Goal: Information Seeking & Learning: Stay updated

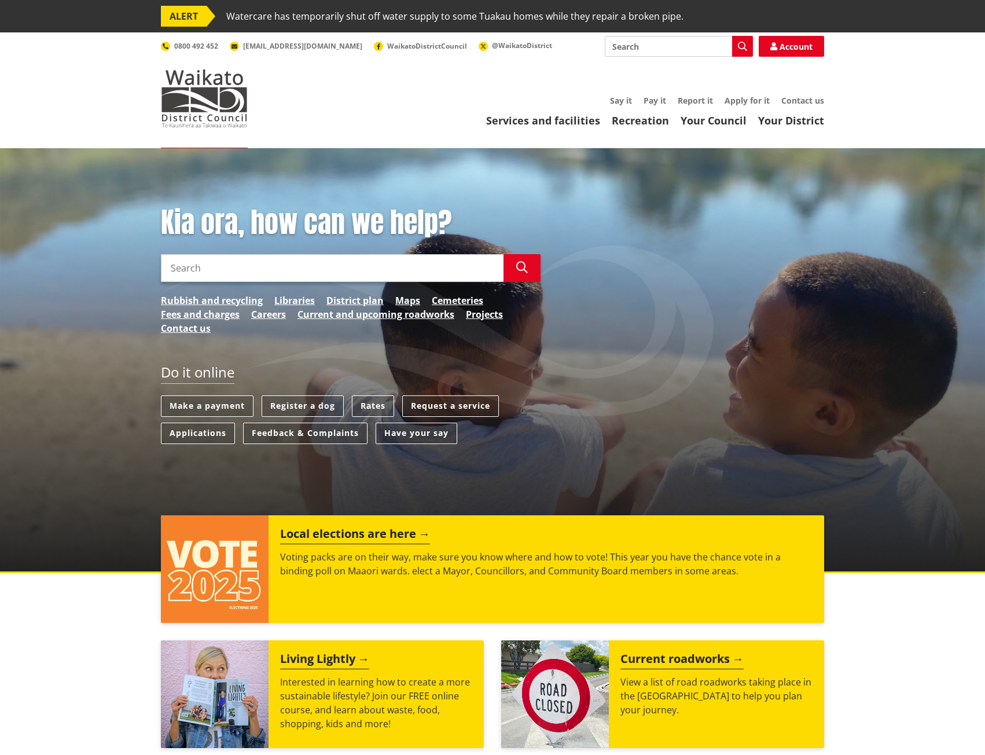
click at [190, 267] on input "Search" at bounding box center [332, 268] width 343 height 28
click at [255, 273] on input "Search" at bounding box center [332, 268] width 343 height 28
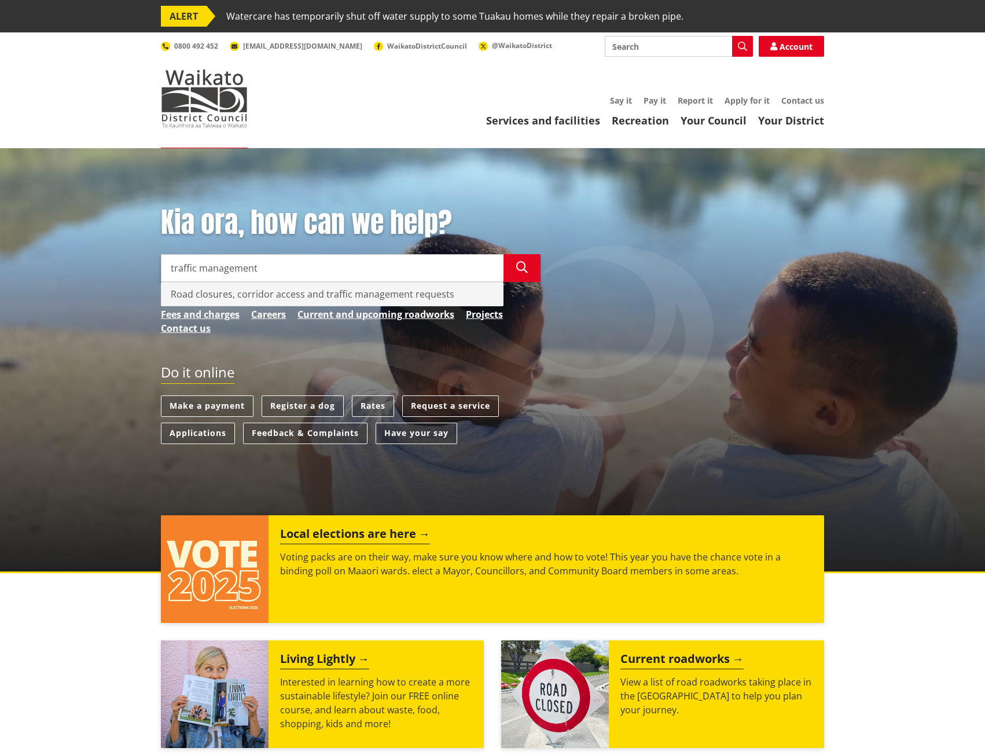
click at [281, 294] on div "Road closures, corridor access and traffic management requests" at bounding box center [331, 293] width 341 height 23
type input "Road closures, corridor access and traffic management requests"
click at [523, 269] on icon "button" at bounding box center [522, 268] width 12 height 12
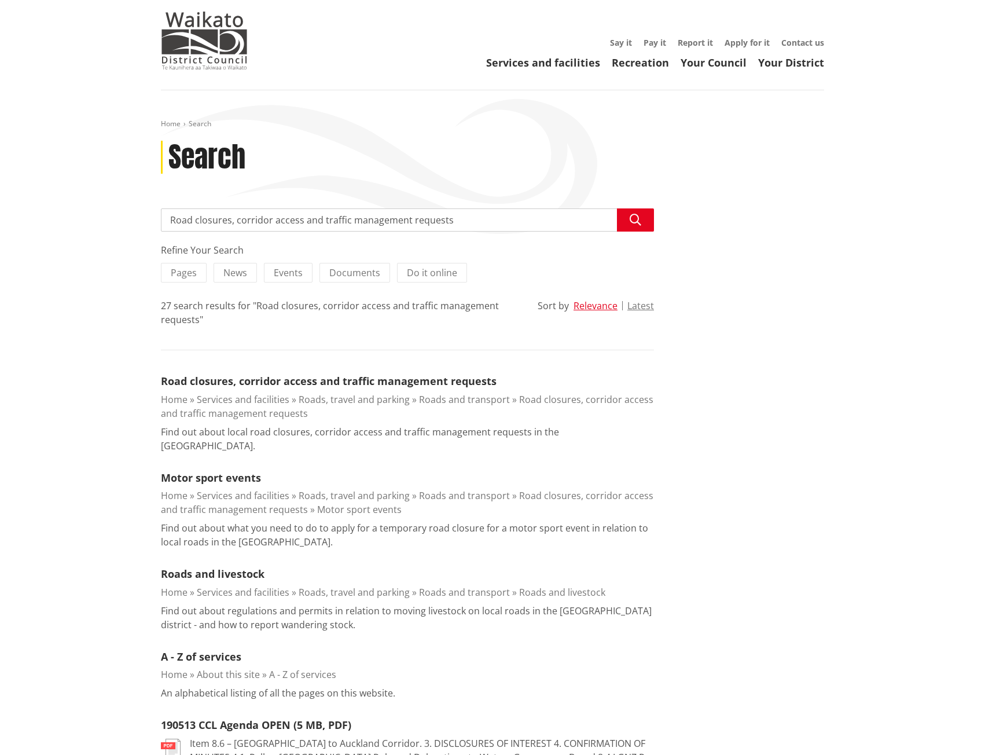
scroll to position [116, 0]
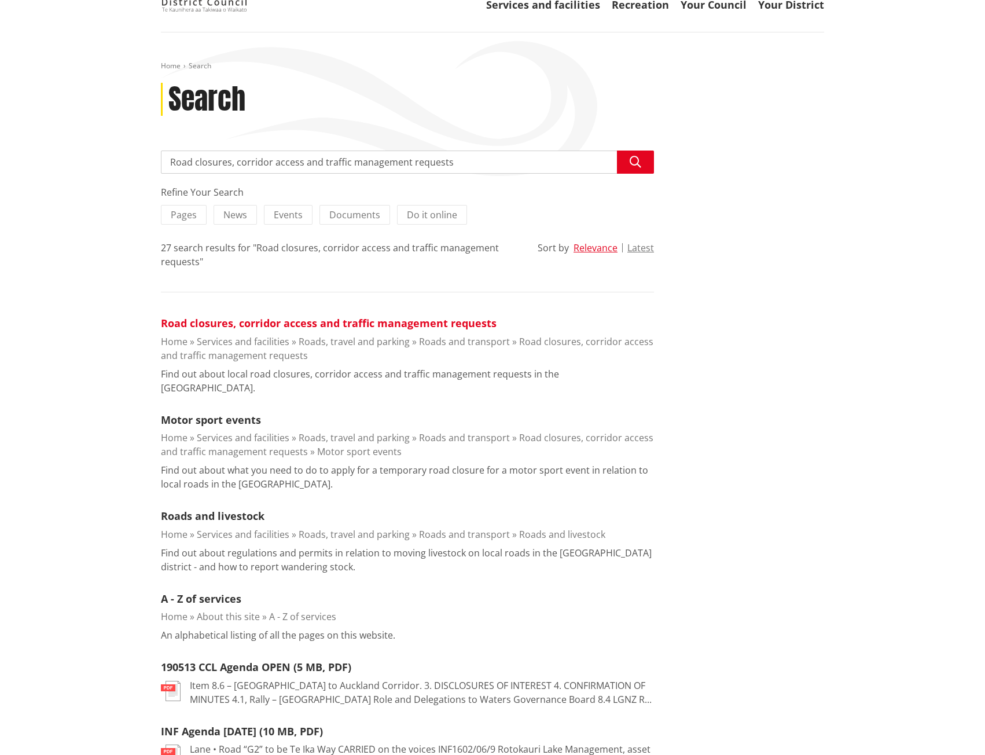
click at [362, 328] on link "Road closures, corridor access and traffic management requests" at bounding box center [329, 323] width 336 height 14
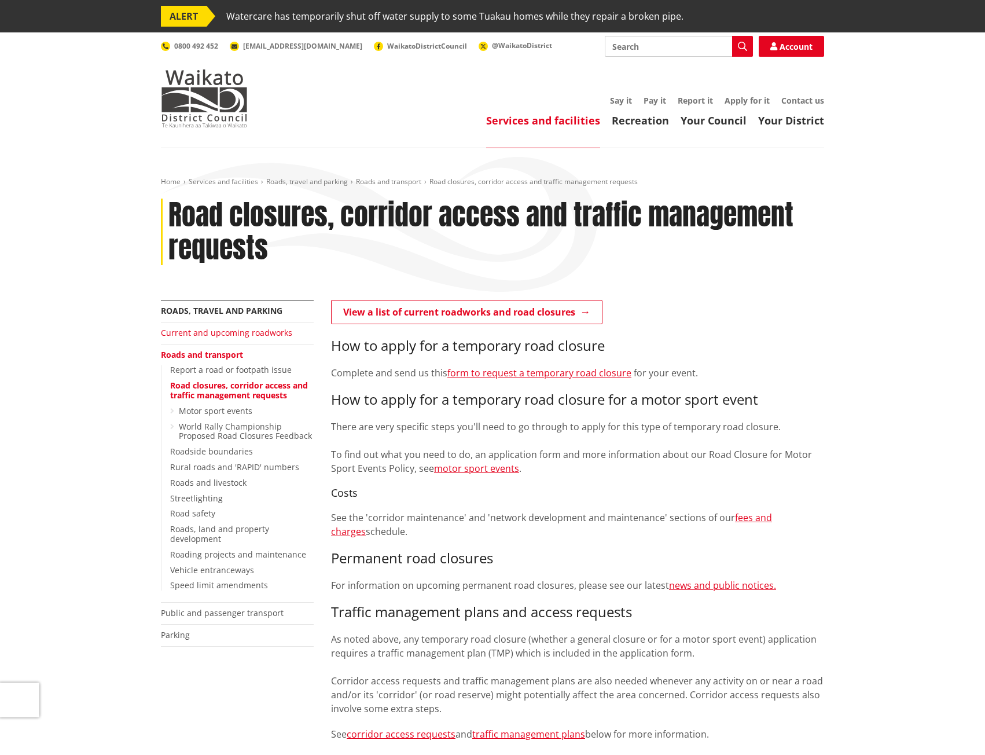
click at [219, 330] on link "Current and upcoming roadworks" at bounding box center [226, 332] width 131 height 11
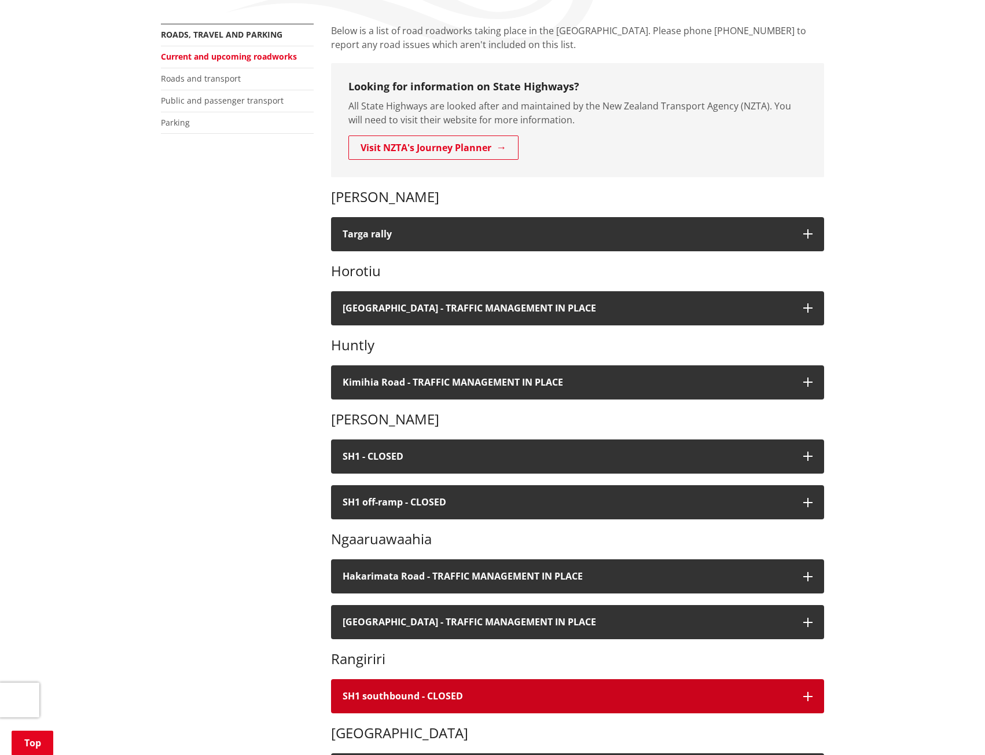
scroll to position [174, 0]
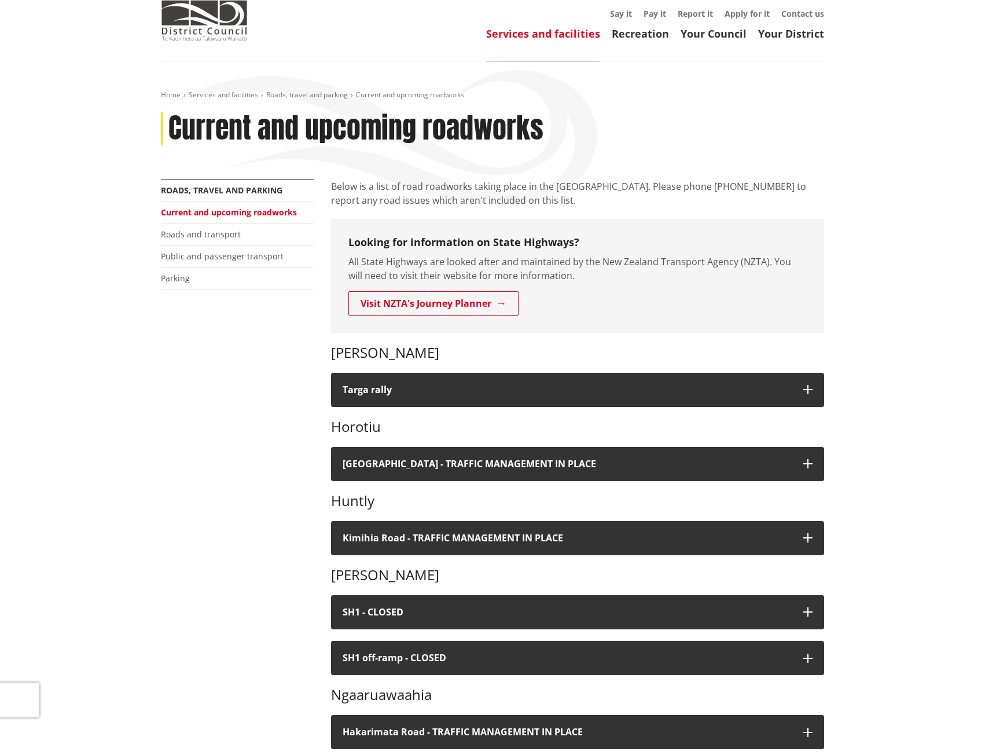
scroll to position [116, 0]
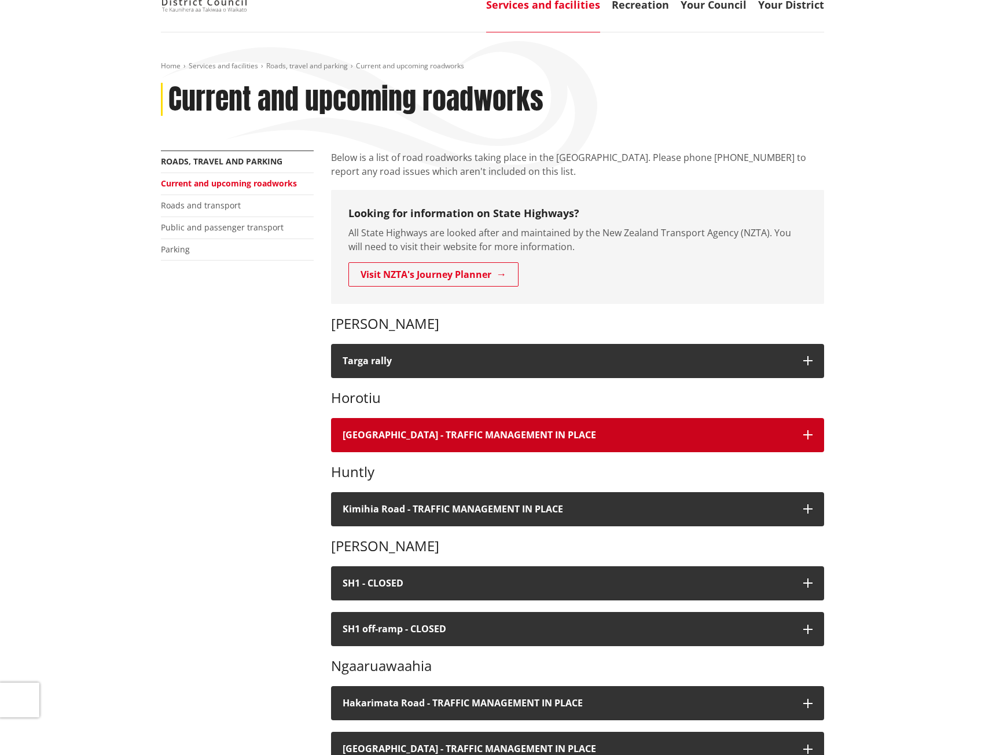
click at [811, 435] on icon "button" at bounding box center [807, 434] width 9 height 9
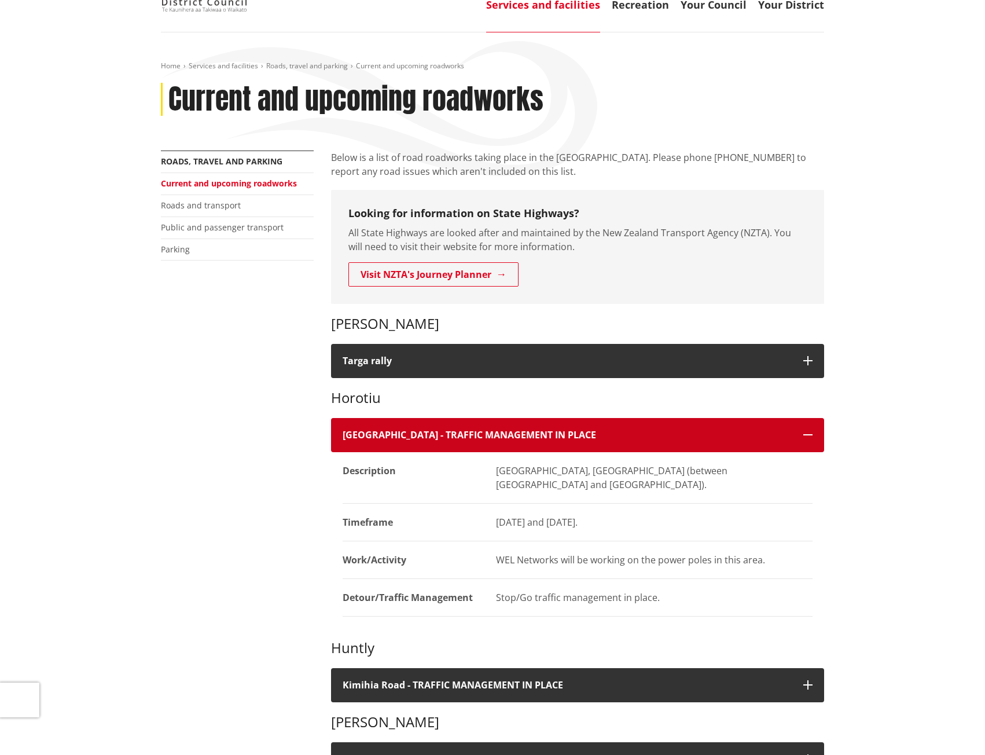
click at [811, 435] on icon "button" at bounding box center [807, 434] width 9 height 9
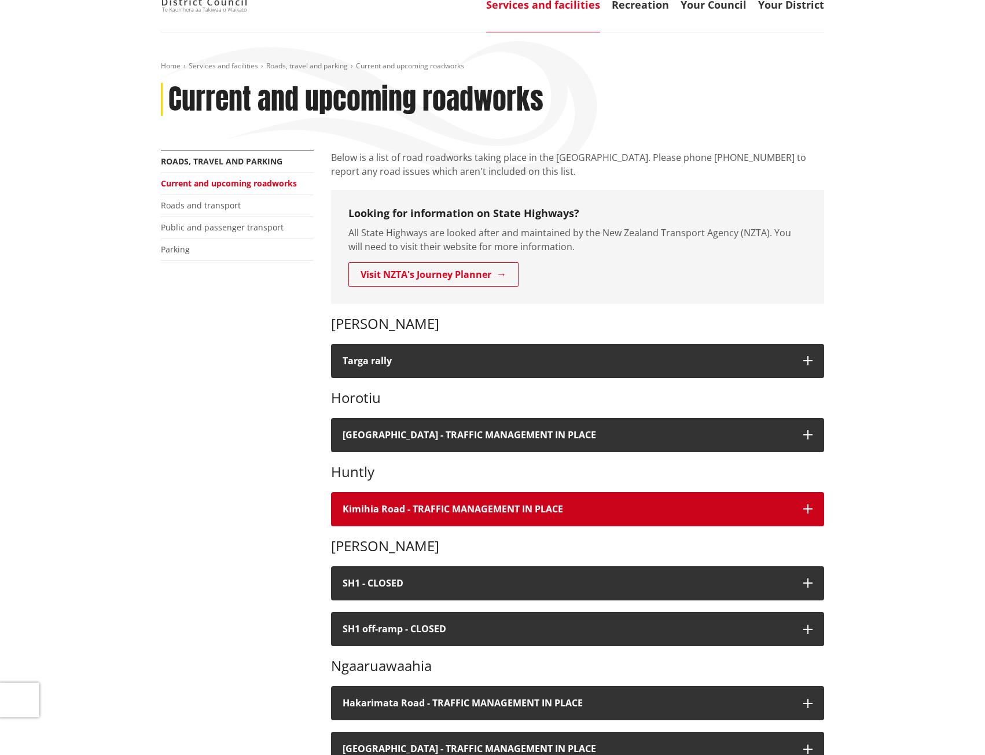
click at [820, 511] on button "Kimihia Road - TRAFFIC MANAGEMENT IN PLACE" at bounding box center [577, 509] width 493 height 34
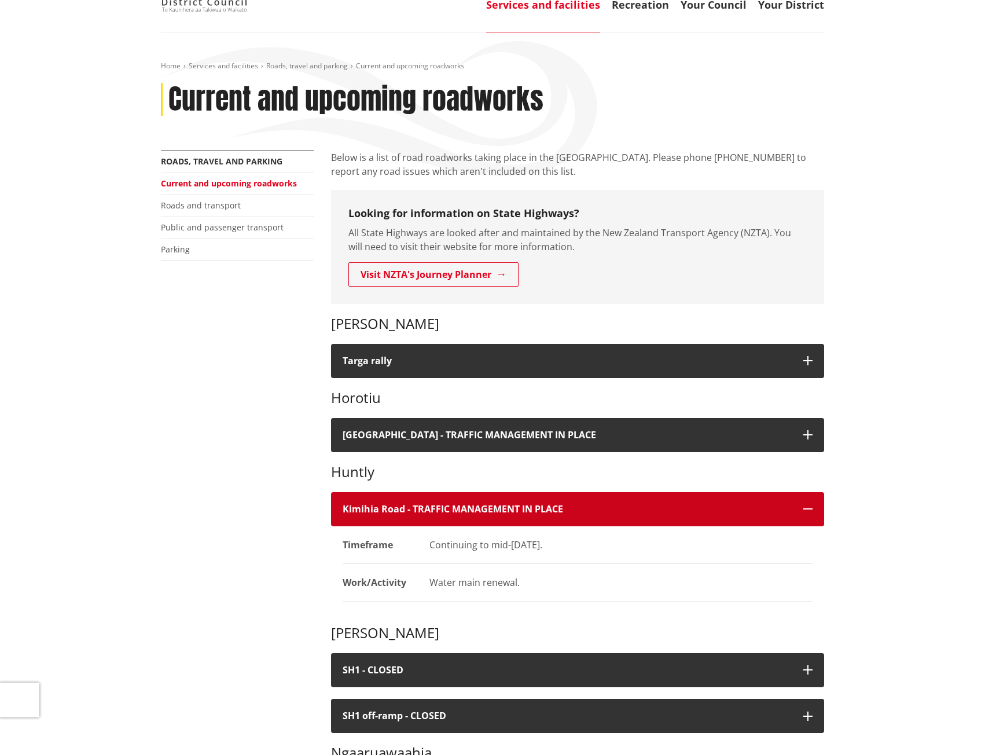
click at [819, 510] on button "Kimihia Road - TRAFFIC MANAGEMENT IN PLACE" at bounding box center [577, 509] width 493 height 34
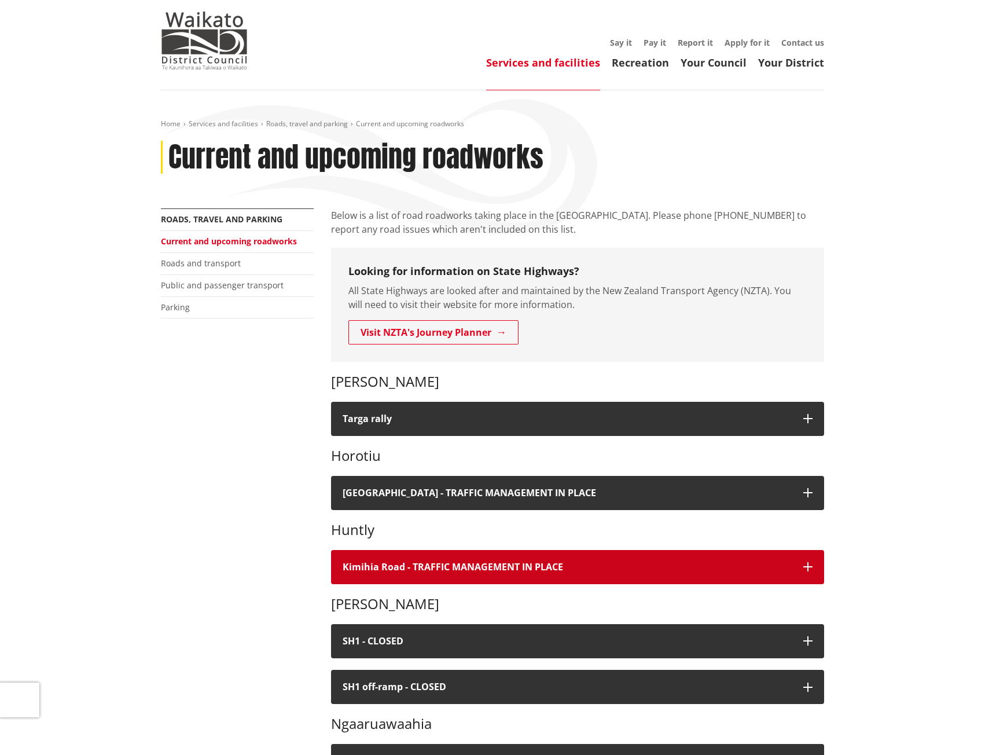
scroll to position [0, 0]
